Goal: Use online tool/utility

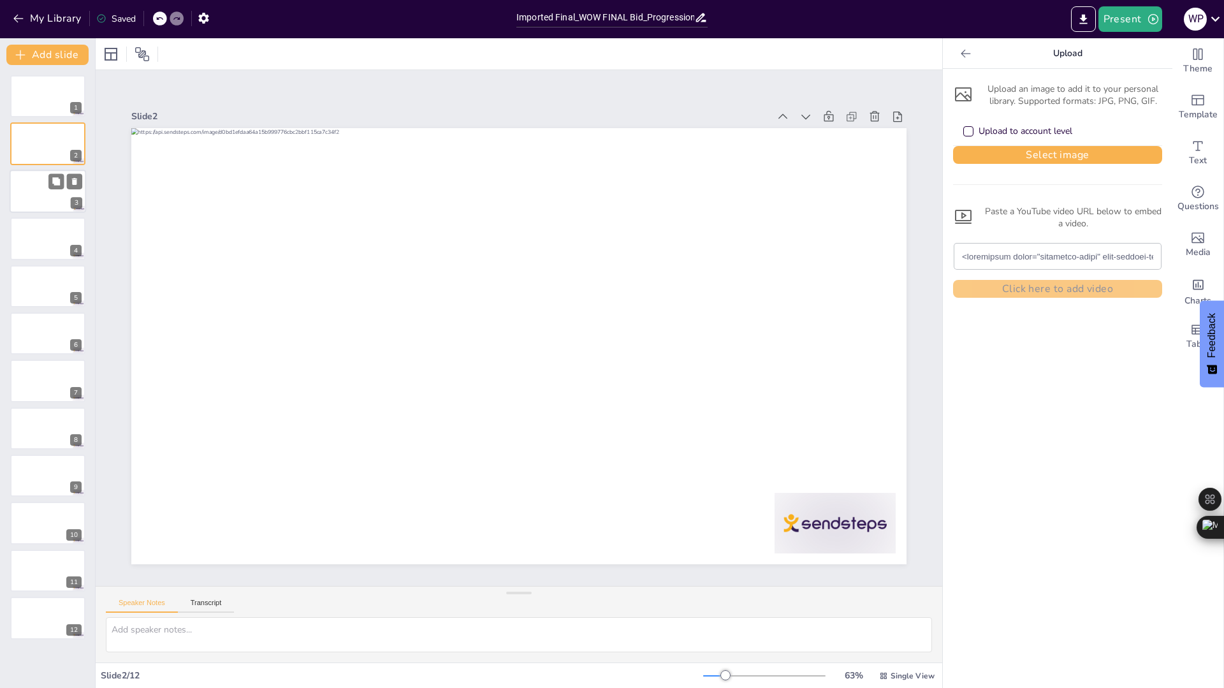
click at [52, 212] on div "3" at bounding box center [48, 191] width 77 height 43
click at [46, 103] on div at bounding box center [48, 96] width 77 height 43
click at [31, 149] on div at bounding box center [48, 143] width 77 height 43
click at [35, 472] on div at bounding box center [48, 475] width 77 height 43
click at [47, 239] on div at bounding box center [48, 238] width 77 height 43
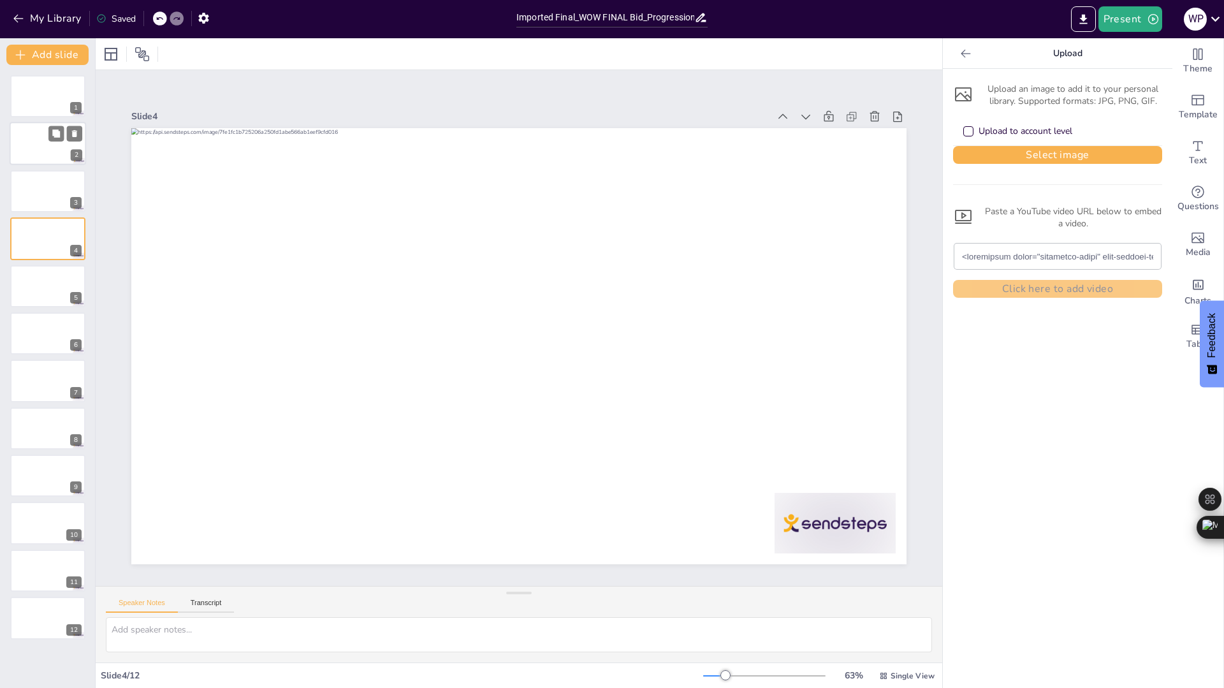
click at [23, 149] on div at bounding box center [48, 143] width 77 height 43
click at [33, 189] on div at bounding box center [48, 191] width 77 height 43
click at [24, 143] on div at bounding box center [48, 143] width 77 height 43
click at [32, 179] on div at bounding box center [48, 191] width 77 height 43
click at [24, 150] on div at bounding box center [48, 143] width 77 height 43
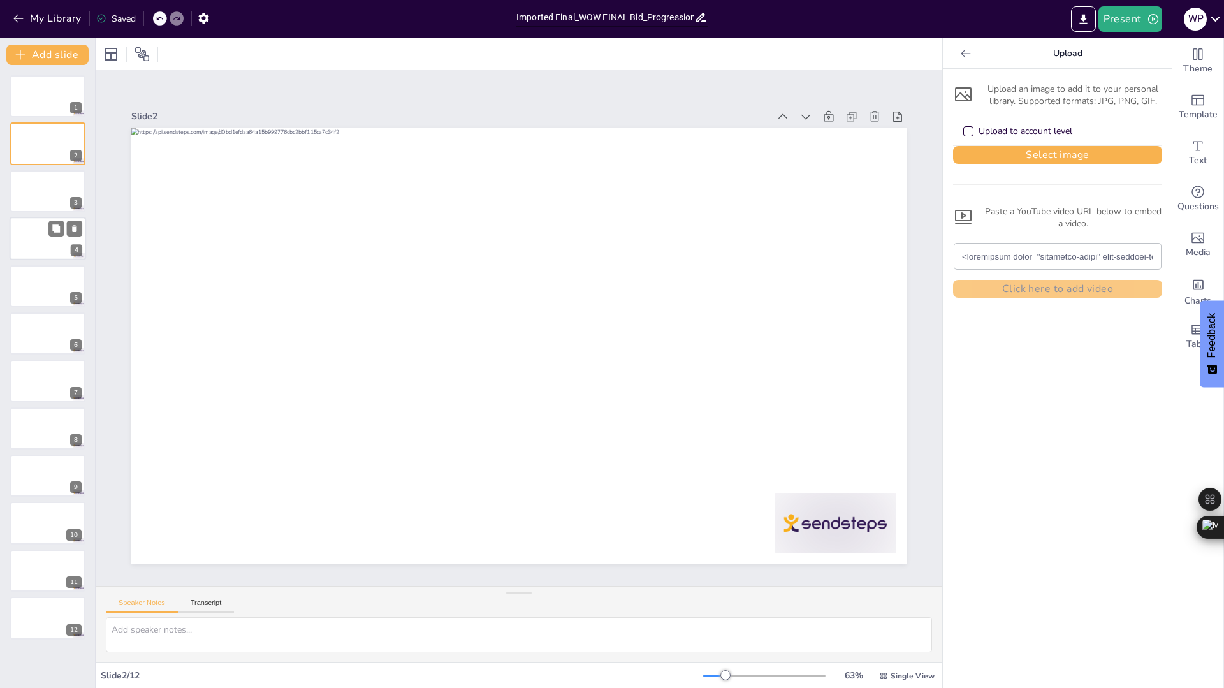
click at [26, 230] on div at bounding box center [48, 238] width 77 height 43
click at [33, 291] on div at bounding box center [48, 286] width 77 height 43
click at [34, 336] on div at bounding box center [48, 333] width 77 height 43
click at [27, 184] on div at bounding box center [48, 191] width 77 height 43
click at [34, 131] on div at bounding box center [48, 143] width 77 height 43
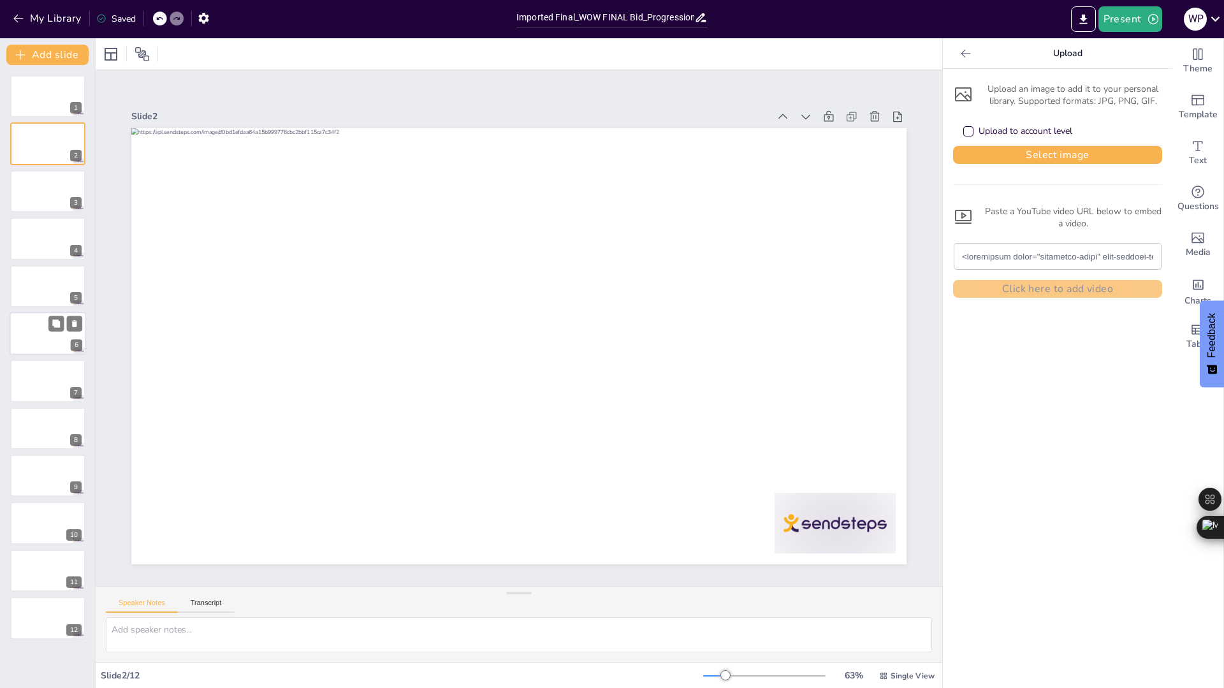
click at [48, 341] on div at bounding box center [48, 333] width 77 height 43
click at [33, 147] on div at bounding box center [48, 143] width 77 height 43
click at [38, 187] on div at bounding box center [48, 191] width 77 height 43
click at [34, 91] on div at bounding box center [48, 96] width 77 height 43
click at [28, 136] on div at bounding box center [48, 143] width 77 height 43
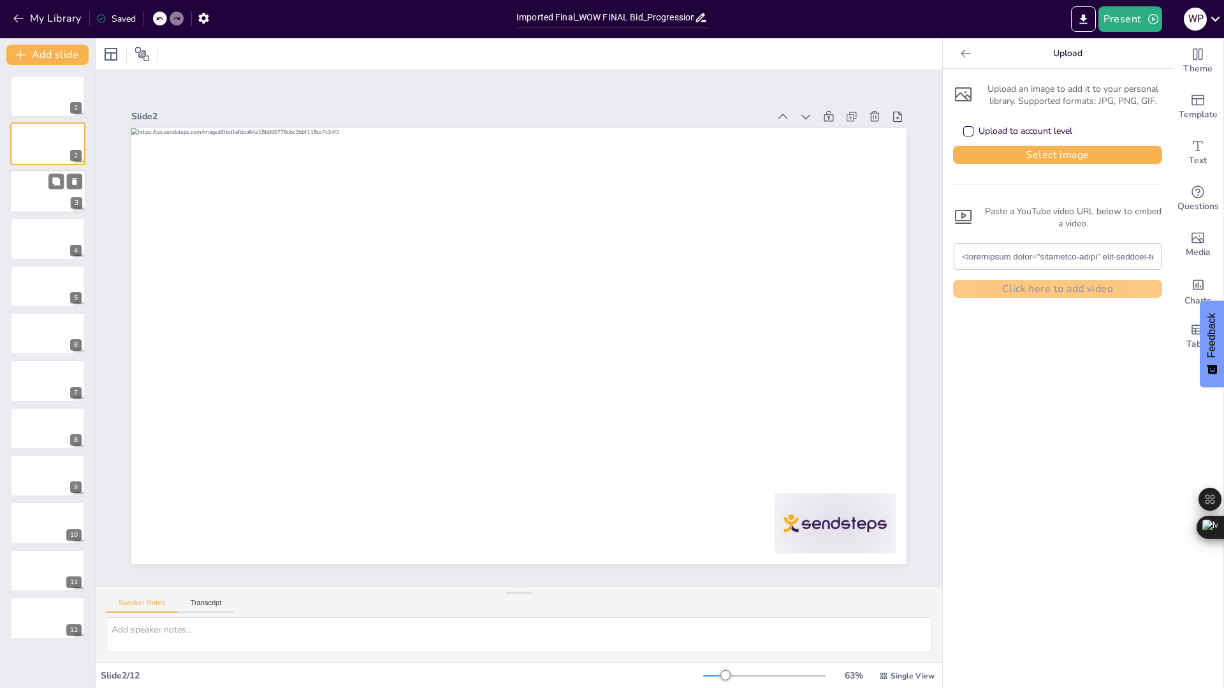
click at [24, 186] on div at bounding box center [48, 191] width 77 height 43
click at [26, 229] on div at bounding box center [48, 238] width 77 height 43
click at [26, 293] on div at bounding box center [48, 286] width 77 height 43
click at [28, 289] on div at bounding box center [48, 286] width 77 height 43
click at [28, 334] on div at bounding box center [48, 333] width 77 height 43
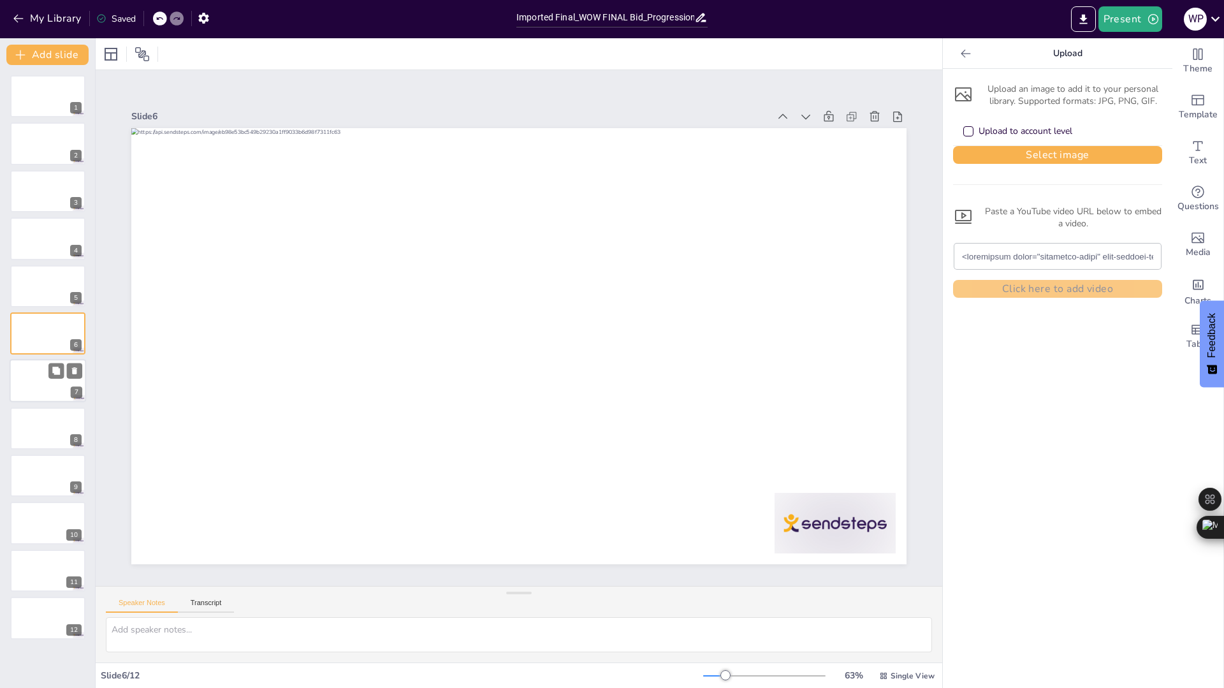
click at [34, 381] on div at bounding box center [48, 381] width 77 height 43
click at [34, 429] on div at bounding box center [48, 428] width 77 height 43
click at [39, 474] on div at bounding box center [48, 475] width 77 height 43
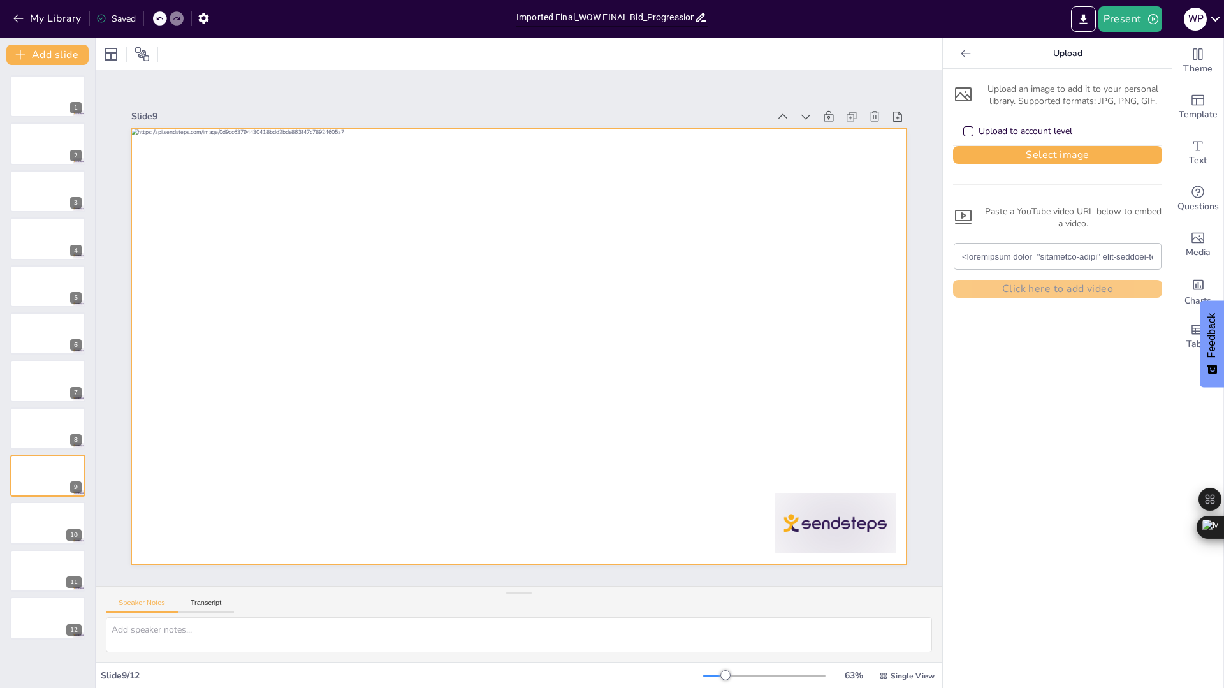
click at [249, 232] on div at bounding box center [518, 346] width 775 height 436
click at [246, 179] on div at bounding box center [518, 346] width 775 height 436
click at [250, 150] on div at bounding box center [518, 346] width 775 height 436
click at [240, 151] on div at bounding box center [518, 346] width 775 height 436
click at [50, 519] on button at bounding box center [55, 513] width 15 height 15
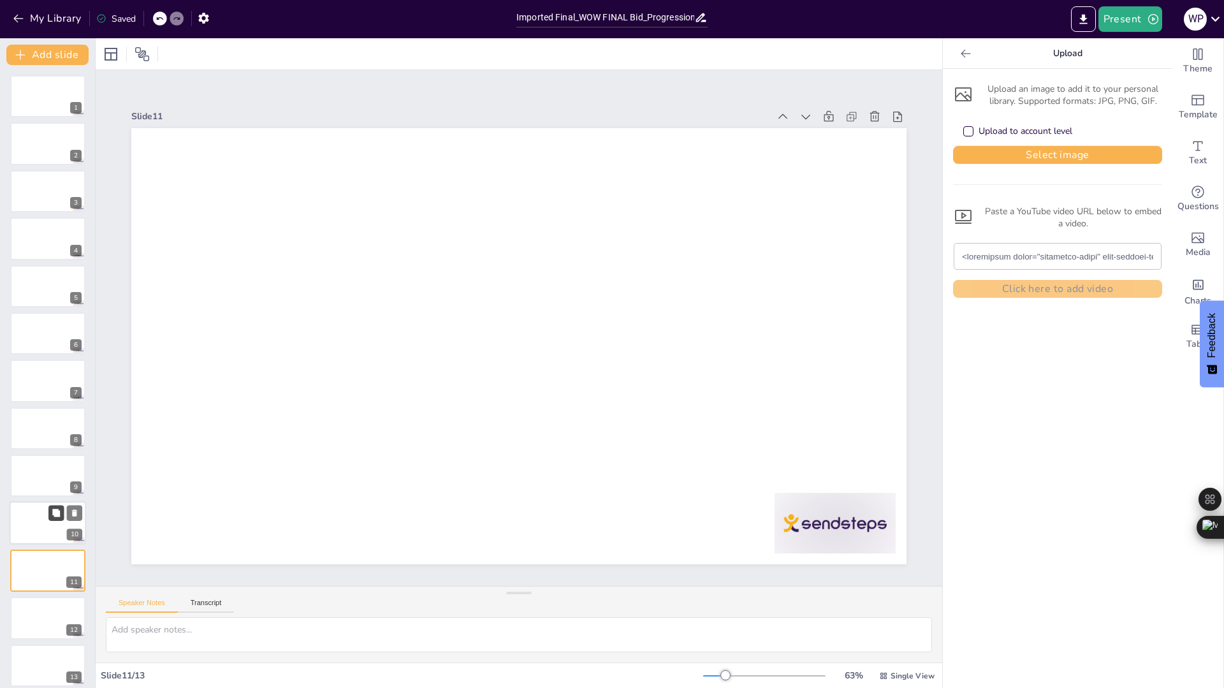
scroll to position [9, 0]
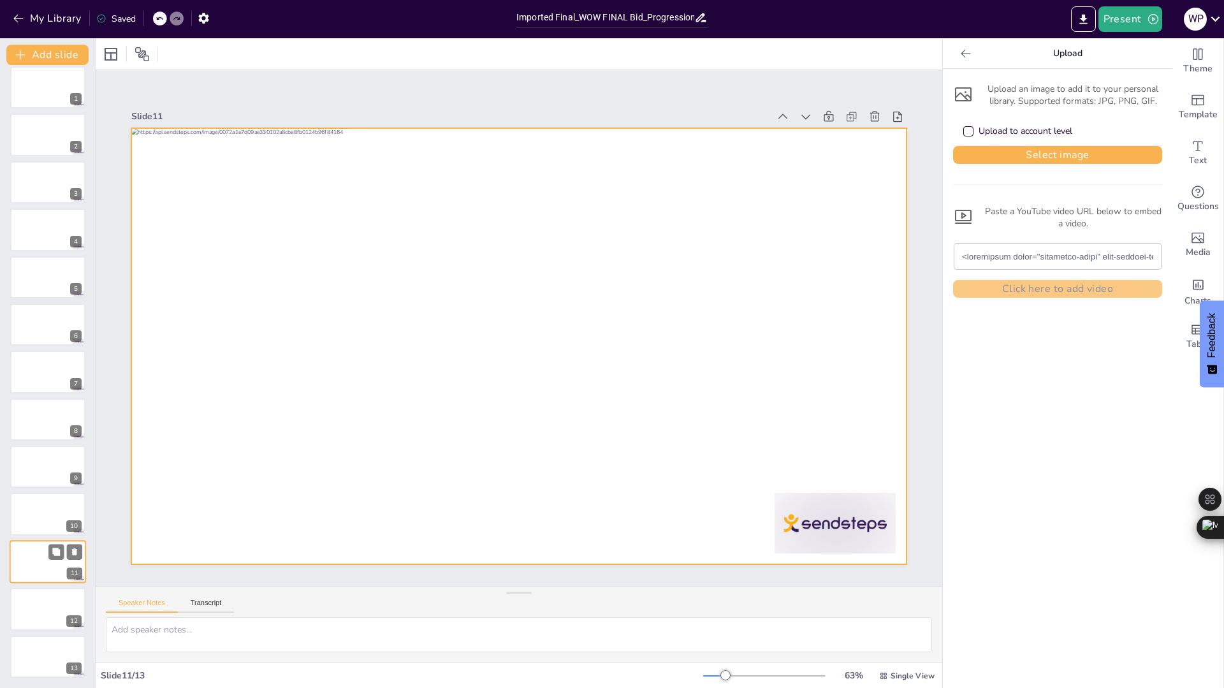
click at [41, 561] on div at bounding box center [48, 561] width 77 height 43
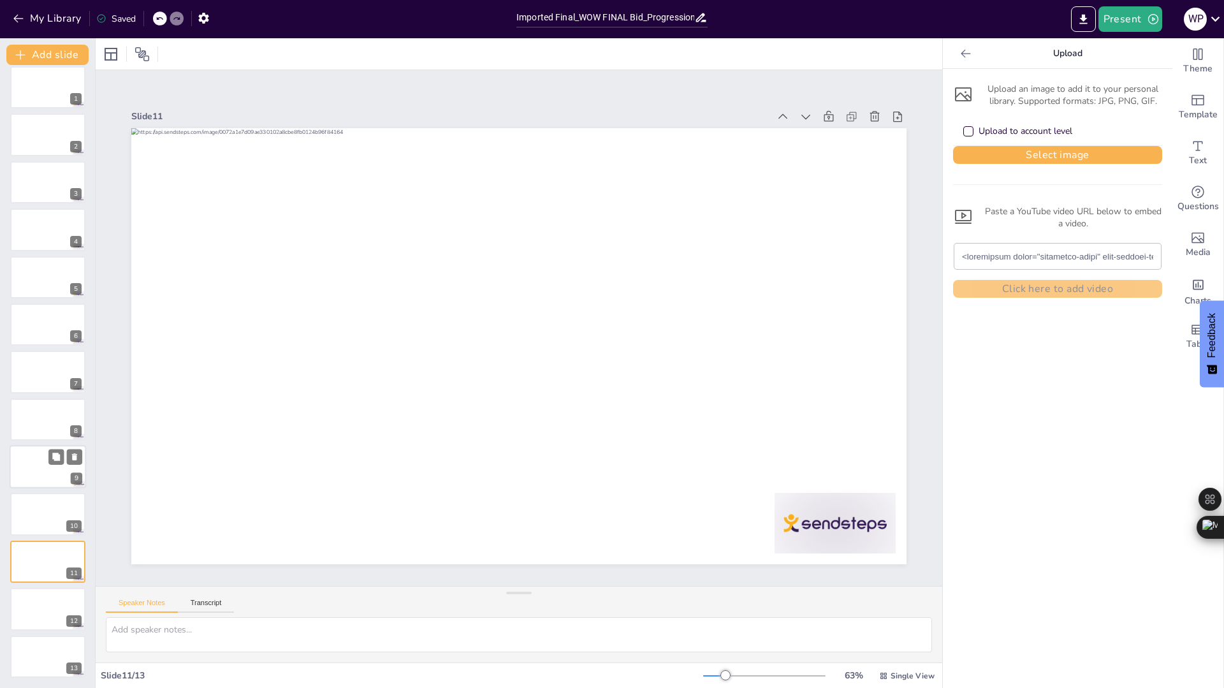
click at [39, 462] on div at bounding box center [48, 466] width 77 height 43
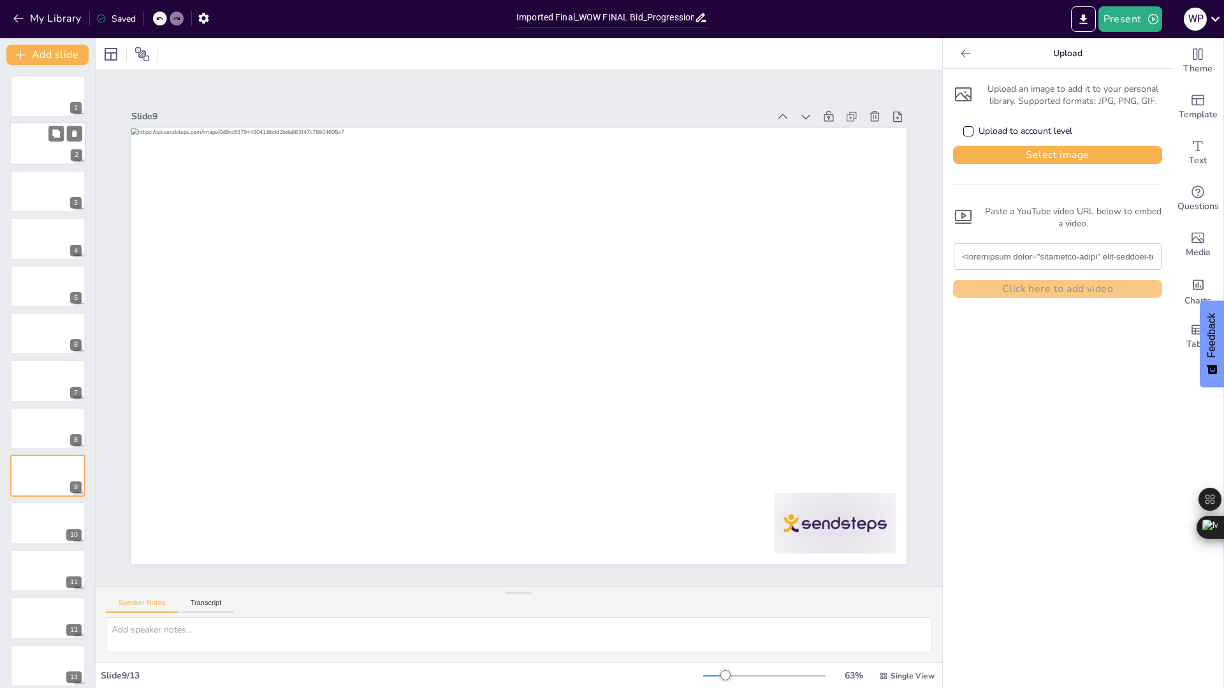
click at [41, 152] on div at bounding box center [48, 143] width 77 height 43
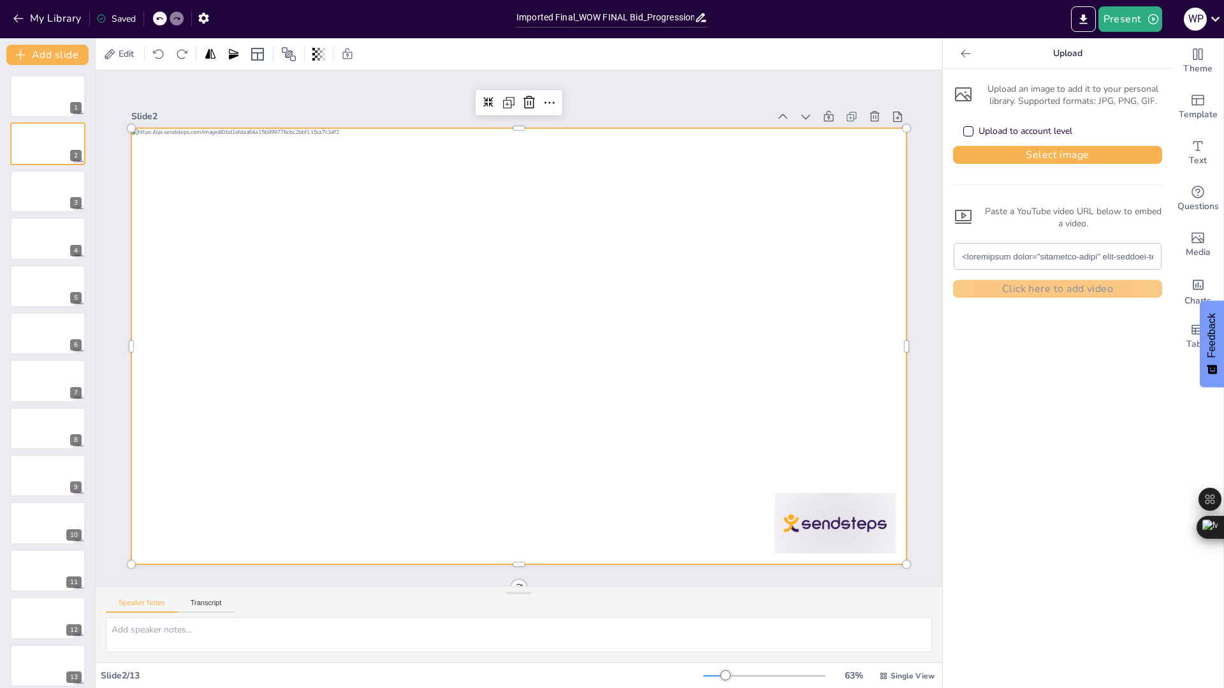
click at [260, 231] on div at bounding box center [518, 346] width 775 height 436
click at [263, 205] on div at bounding box center [518, 346] width 775 height 436
click at [247, 179] on div at bounding box center [518, 346] width 775 height 436
click at [199, 149] on div at bounding box center [518, 346] width 775 height 436
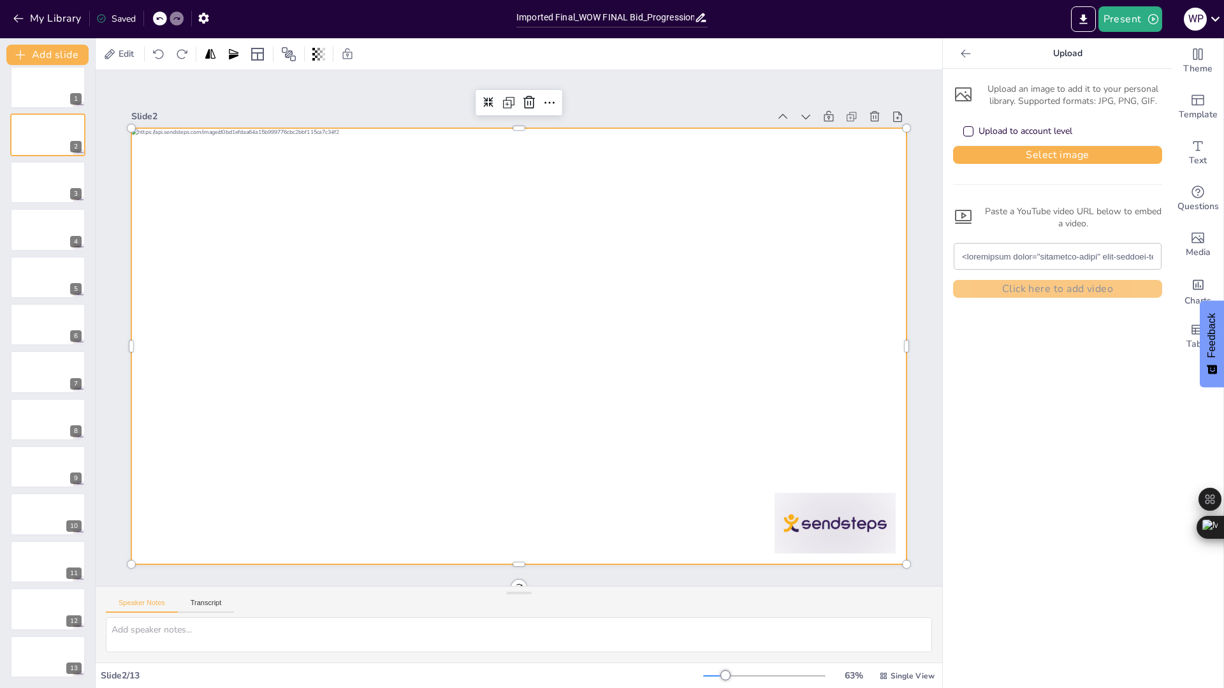
click at [227, 290] on div at bounding box center [518, 346] width 775 height 436
click at [235, 150] on div at bounding box center [518, 346] width 775 height 436
click at [213, 151] on div at bounding box center [518, 346] width 775 height 436
click at [27, 195] on div at bounding box center [48, 182] width 77 height 43
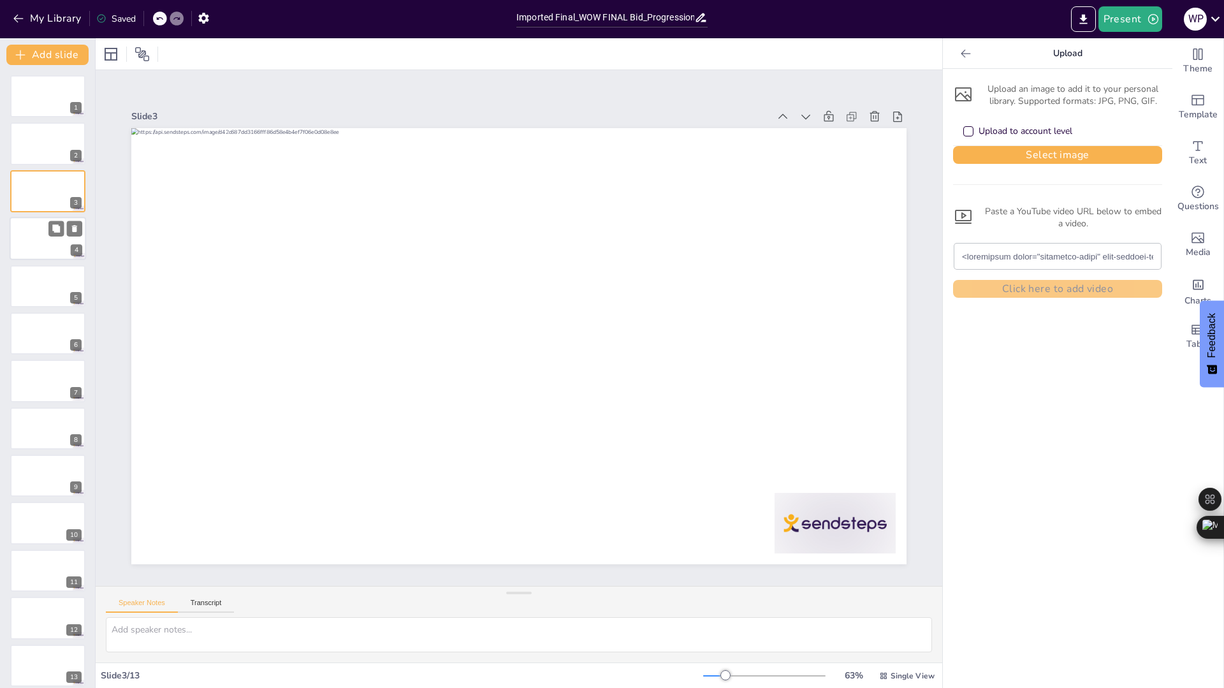
click at [31, 248] on div at bounding box center [48, 238] width 77 height 43
click at [28, 420] on div at bounding box center [48, 428] width 77 height 43
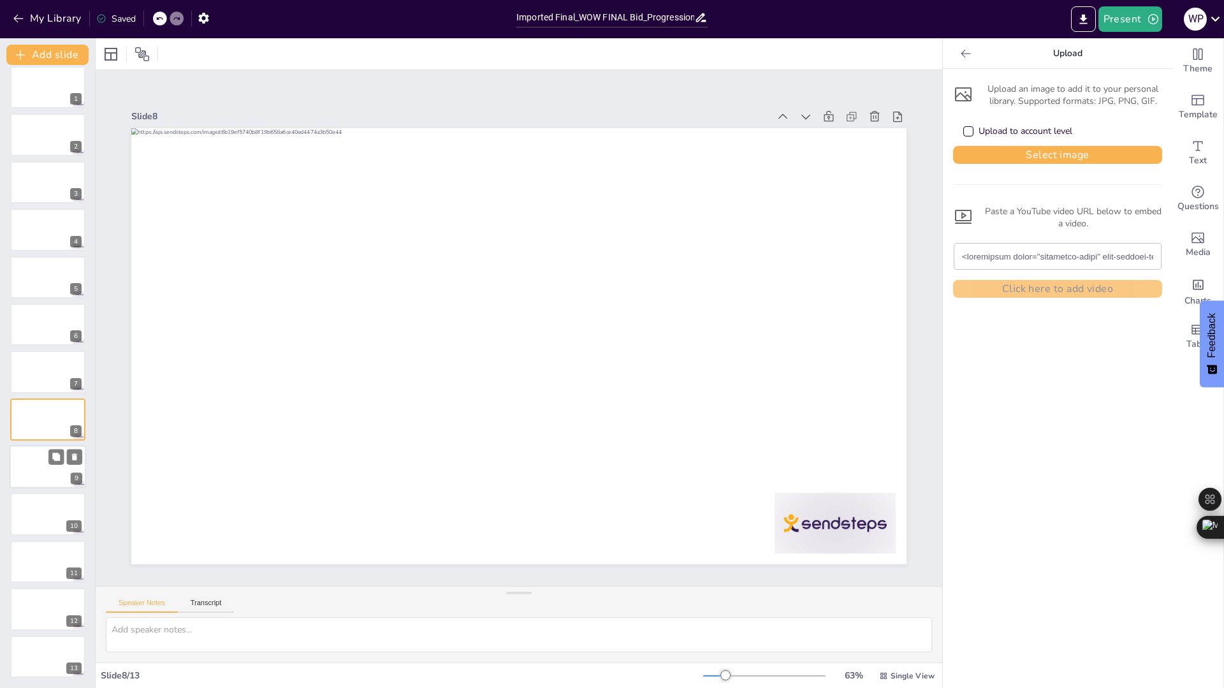
click at [29, 455] on div at bounding box center [48, 466] width 77 height 43
click at [26, 515] on div at bounding box center [48, 514] width 77 height 43
click at [27, 547] on div at bounding box center [48, 561] width 77 height 43
click at [78, 504] on icon at bounding box center [74, 504] width 9 height 9
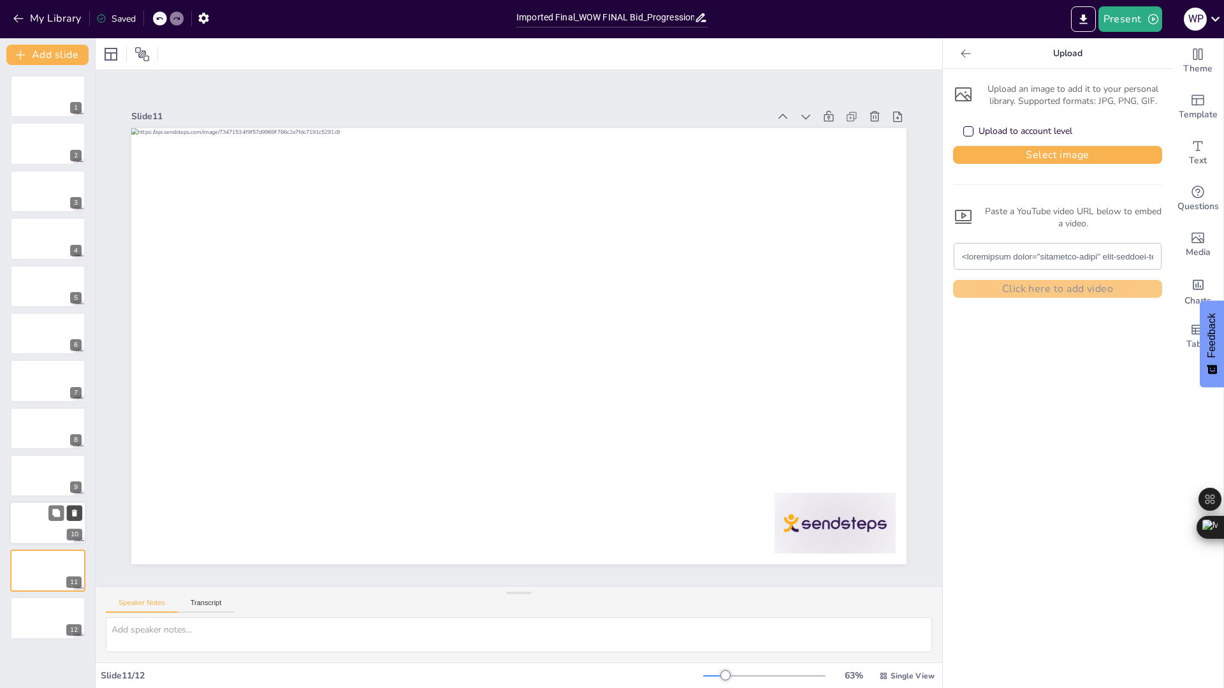
scroll to position [0, 0]
click at [77, 513] on icon at bounding box center [74, 513] width 9 height 9
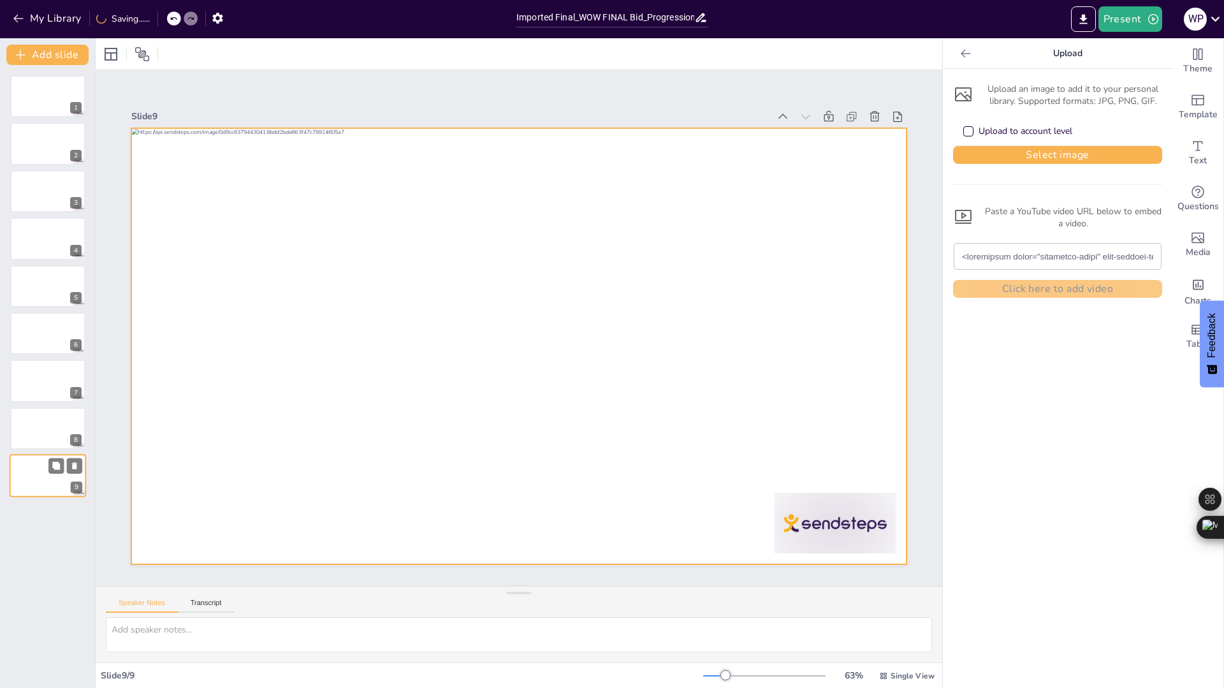
click at [56, 492] on div at bounding box center [48, 475] width 77 height 43
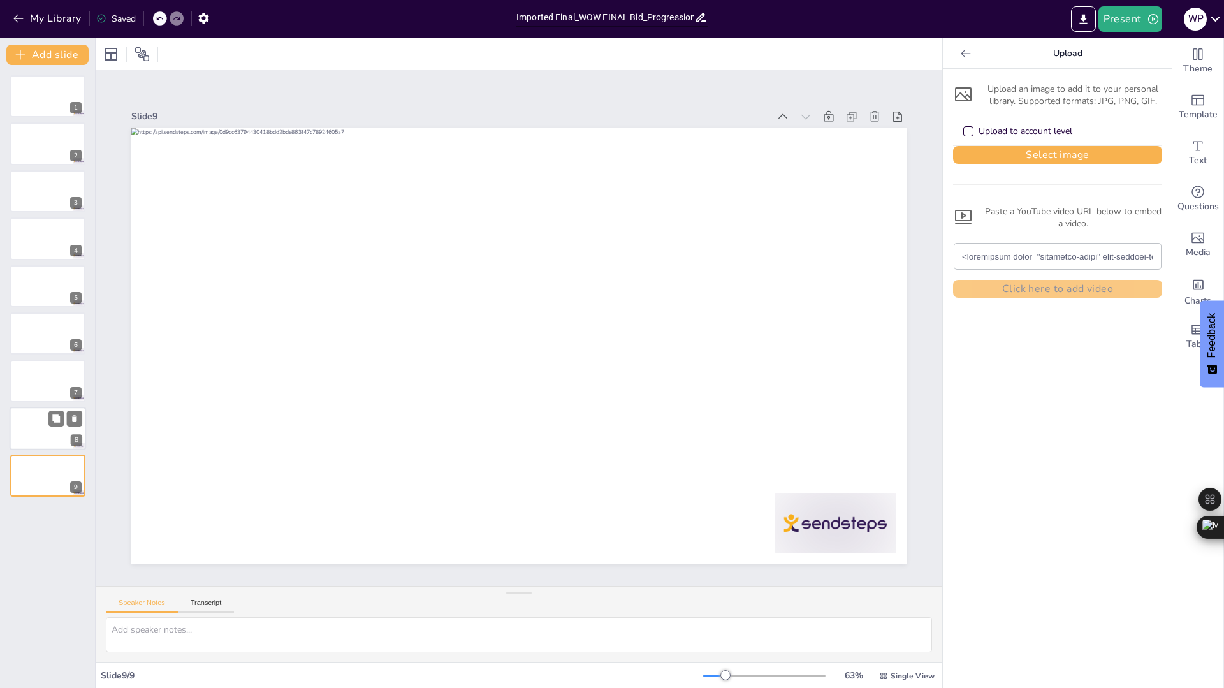
click at [34, 427] on div at bounding box center [48, 428] width 77 height 43
click at [43, 478] on div at bounding box center [48, 475] width 77 height 43
